Goal: Transaction & Acquisition: Purchase product/service

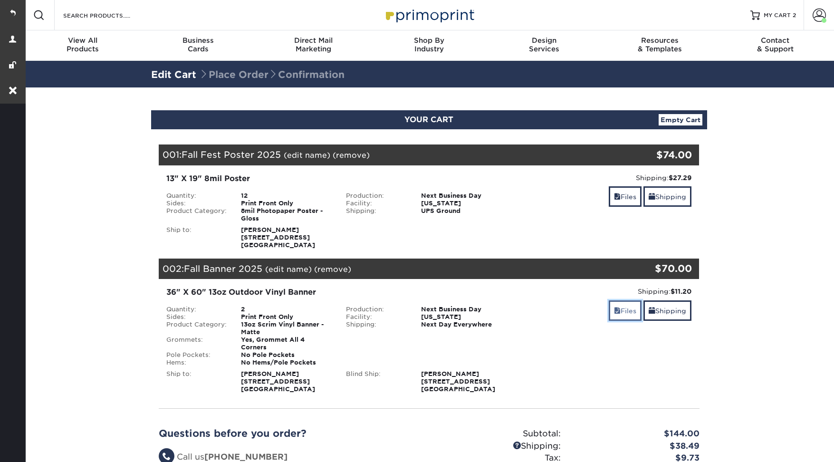
click at [616, 313] on span at bounding box center [617, 311] width 7 height 8
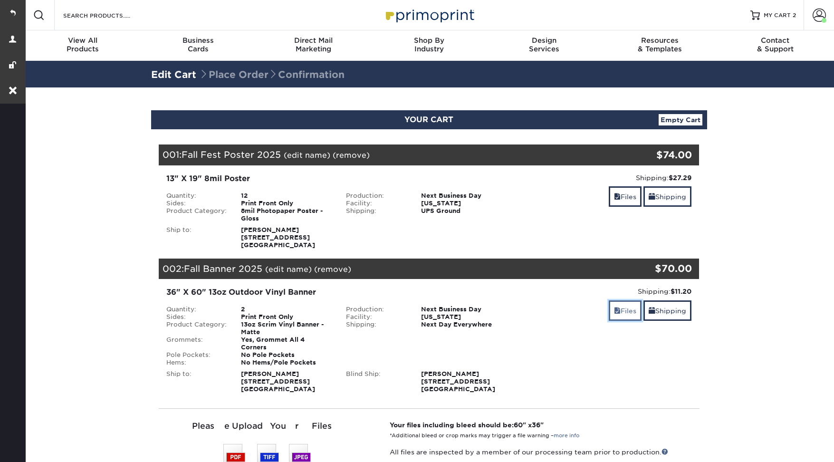
scroll to position [107, 0]
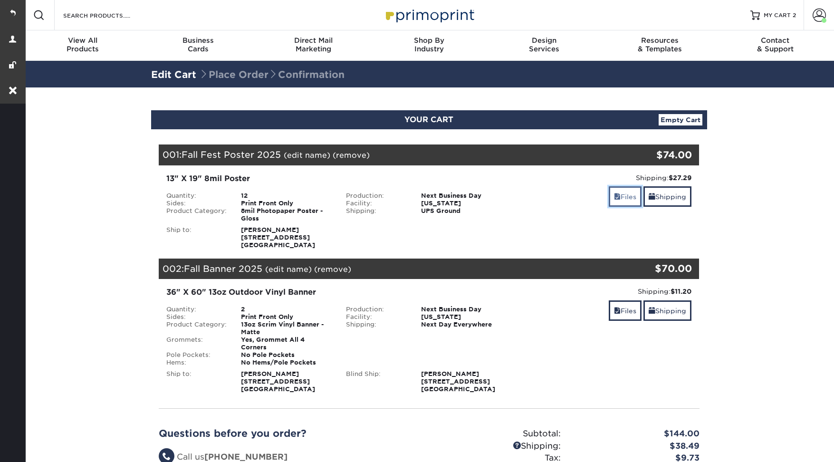
click at [628, 199] on link "Files" at bounding box center [625, 196] width 33 height 20
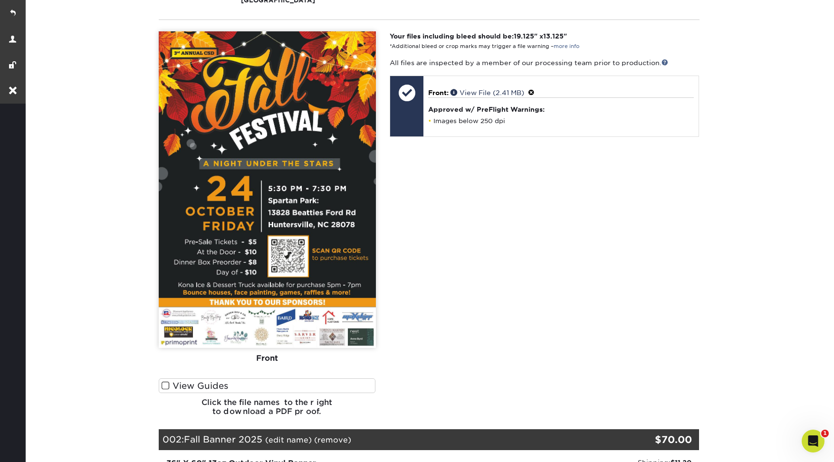
scroll to position [633, 0]
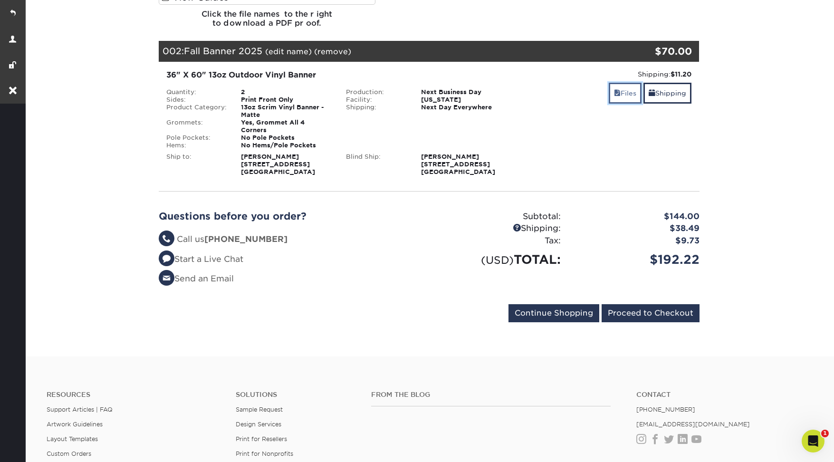
click at [620, 87] on link "Files" at bounding box center [625, 93] width 33 height 20
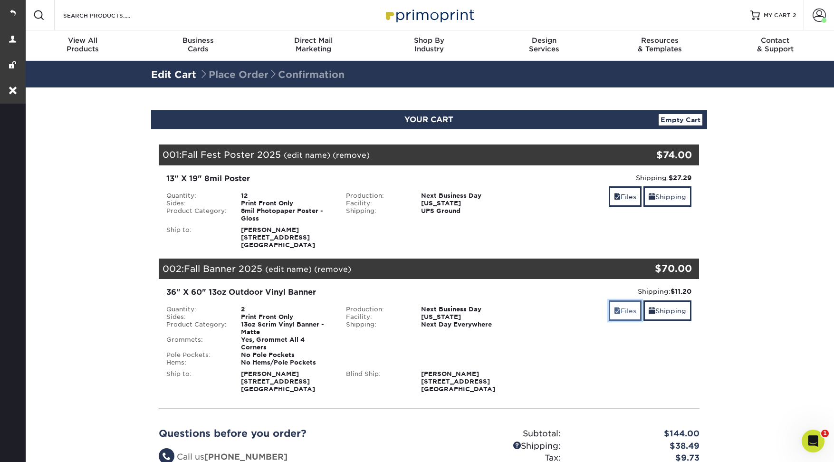
click at [617, 309] on link "Files" at bounding box center [625, 310] width 33 height 20
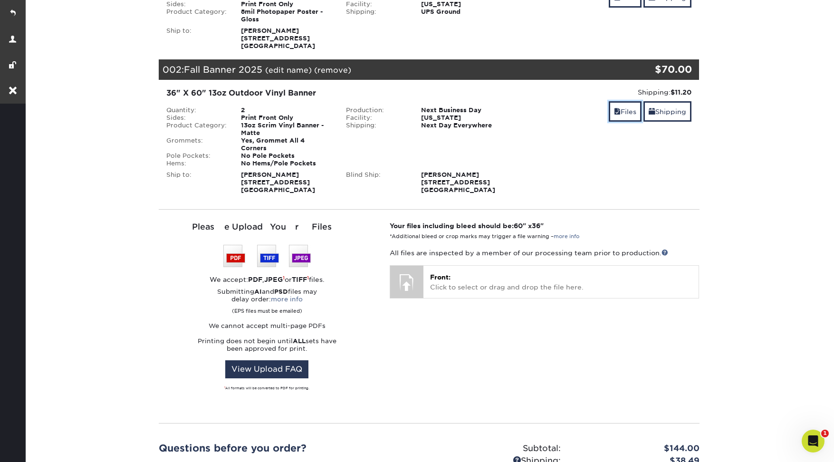
scroll to position [238, 0]
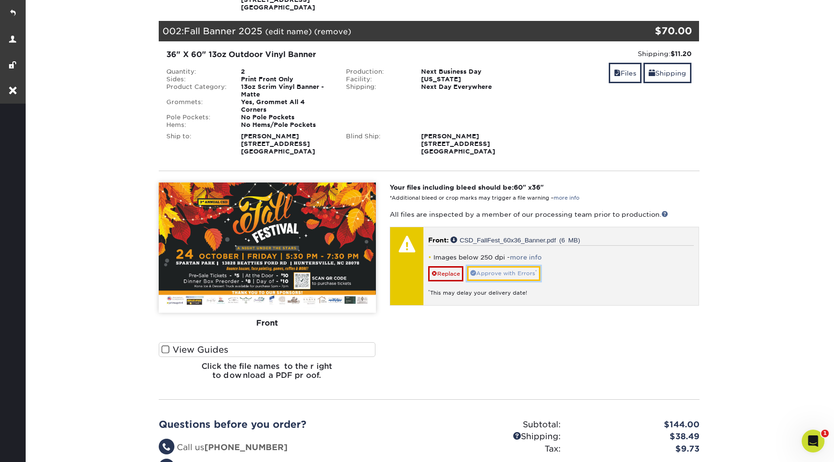
click at [495, 266] on link "Approve with Errors *" at bounding box center [503, 273] width 73 height 15
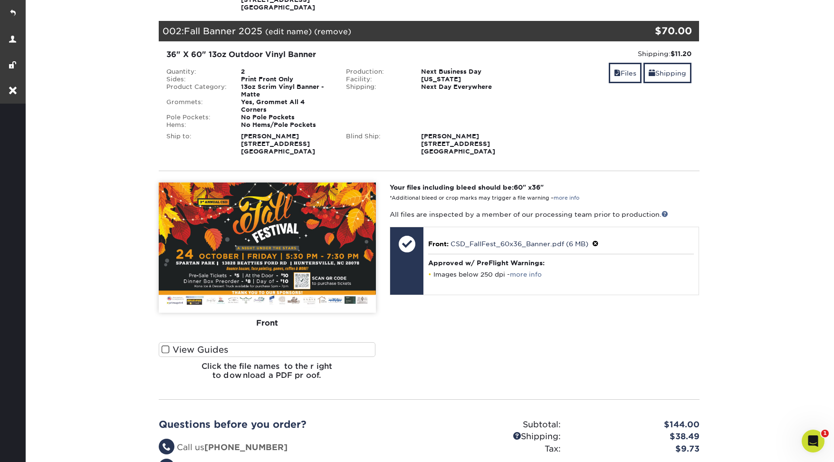
click at [165, 345] on span at bounding box center [166, 349] width 8 height 9
click at [0, 0] on input "View Guides" at bounding box center [0, 0] width 0 height 0
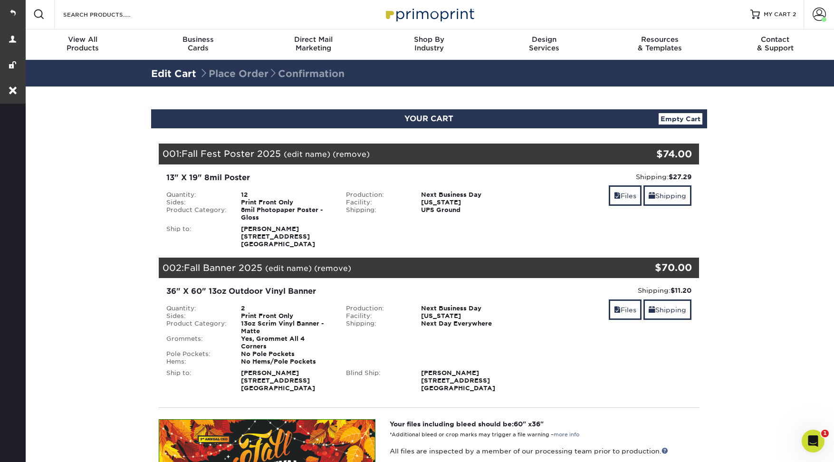
scroll to position [0, 0]
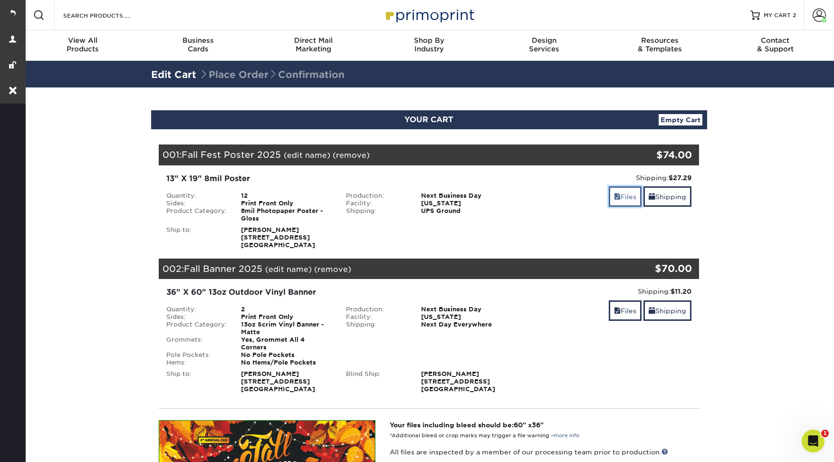
click at [624, 201] on link "Files" at bounding box center [625, 196] width 33 height 20
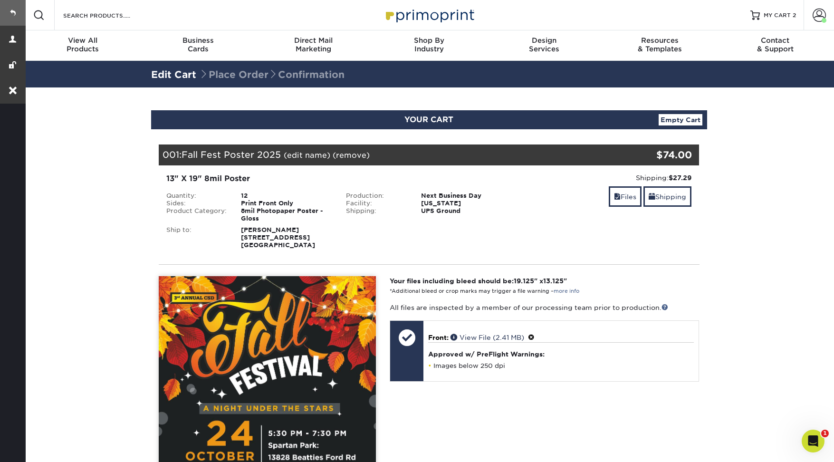
click at [19, 8] on link at bounding box center [13, 13] width 26 height 26
